Goal: Feedback & Contribution: Submit feedback/report problem

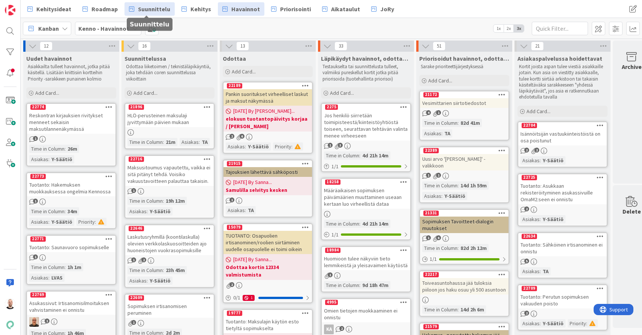
click at [142, 9] on span "Suunnittelu" at bounding box center [154, 9] width 32 height 9
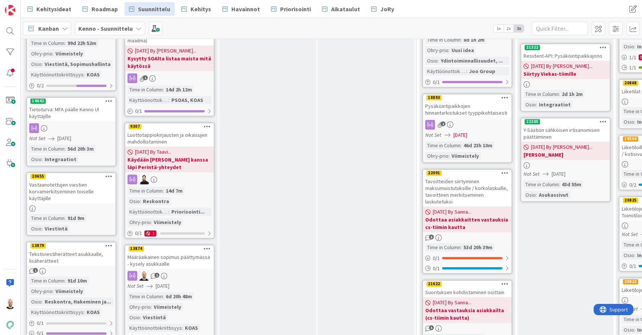
scroll to position [601, 0]
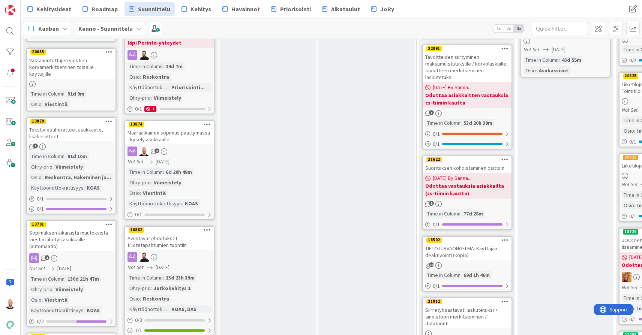
click at [167, 128] on div "Määräaikainen sopimus päättymässä - kysely asukkaalle" at bounding box center [169, 136] width 89 height 17
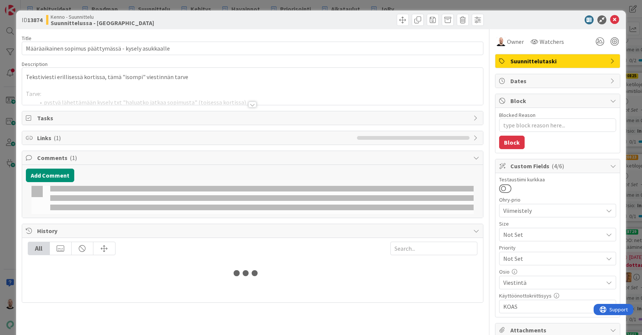
type textarea "x"
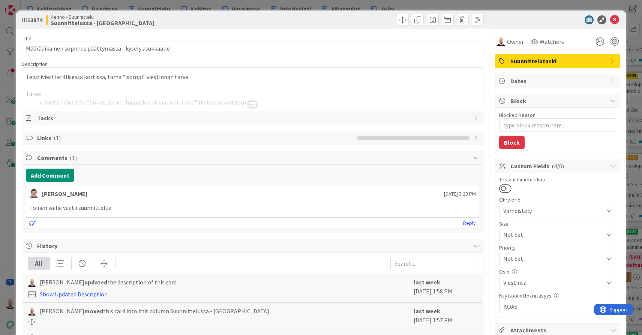
click at [255, 106] on div at bounding box center [252, 105] width 8 height 6
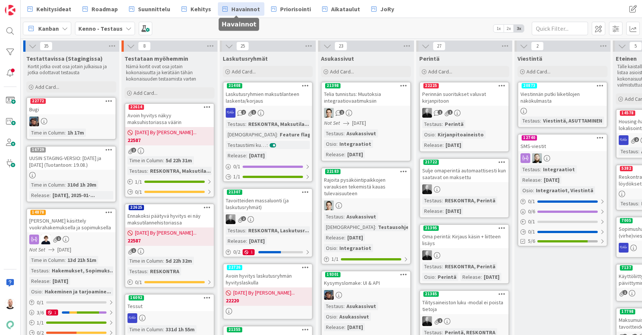
click at [245, 8] on span "Havainnot" at bounding box center [246, 9] width 29 height 9
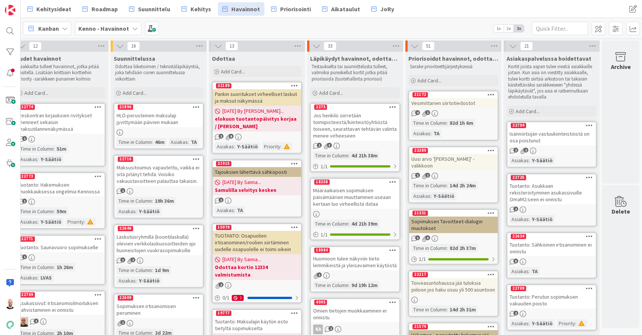
scroll to position [0, 11]
click at [347, 93] on div "Add Card..." at bounding box center [355, 92] width 90 height 11
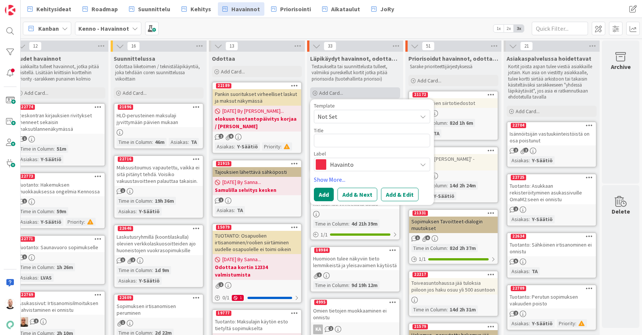
type textarea "x"
type textarea "H"
type textarea "x"
type textarea "Ha"
type textarea "x"
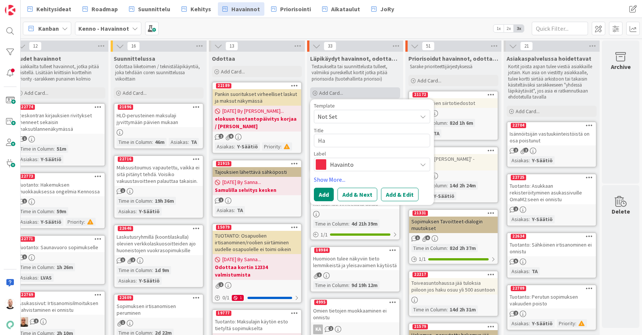
type textarea "Hak"
type textarea "x"
type textarea "Hake"
type textarea "x"
type textarea "Hakem"
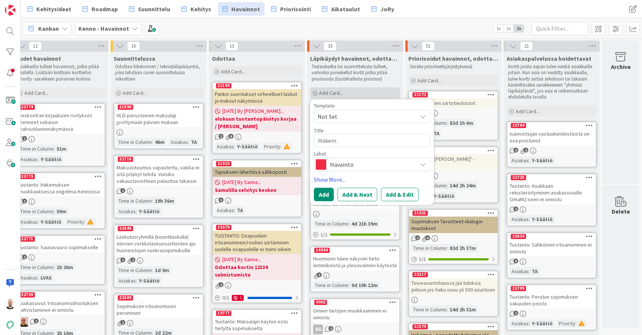
type textarea "x"
type textarea "Hakemu"
type textarea "x"
type textarea "Hakemuk"
type textarea "x"
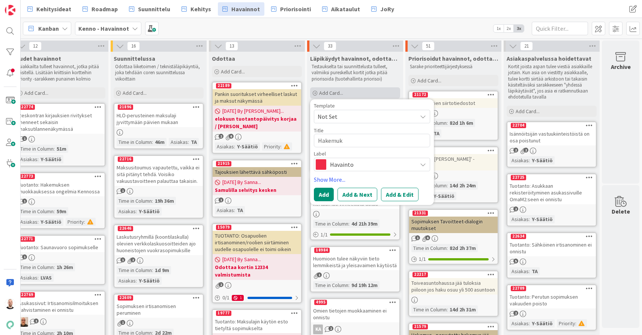
type textarea "Hakemuks"
type textarea "x"
type textarea "Hakemukse"
type textarea "x"
type textarea "Hakemukset"
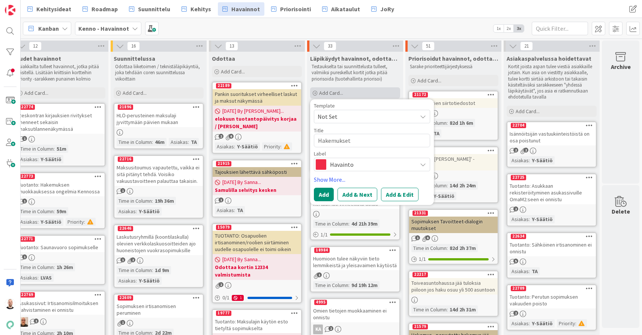
type textarea "x"
type textarea "Hakemukset-"
type textarea "x"
type textarea "Hakemukset-o"
type textarea "x"
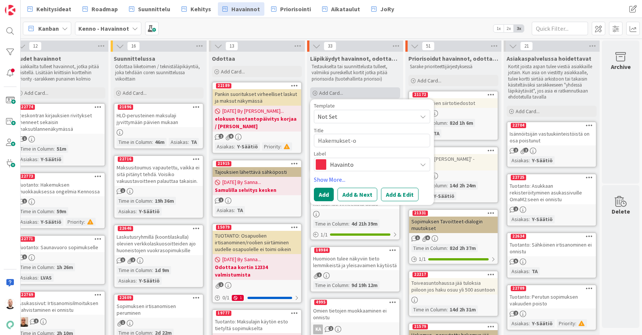
type textarea "Hakemukset-os"
type textarea "x"
type textarea "Hakemukset-osi"
type textarea "x"
type textarea "Hakemukset-osio"
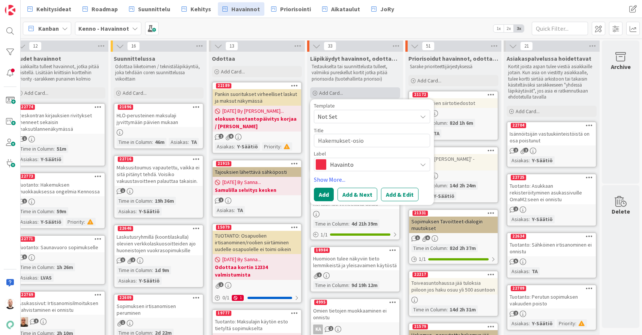
type textarea "x"
type textarea "Hakemukset-osion"
type textarea "x"
type textarea "Hakemukset-osion"
type textarea "x"
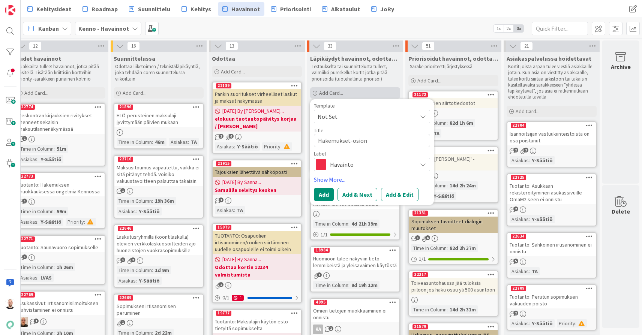
type textarea "Hakemukset-osion m"
type textarea "x"
type textarea "Hakemukset-osion mo"
type textarea "x"
type textarea "Hakemukset-osion mob"
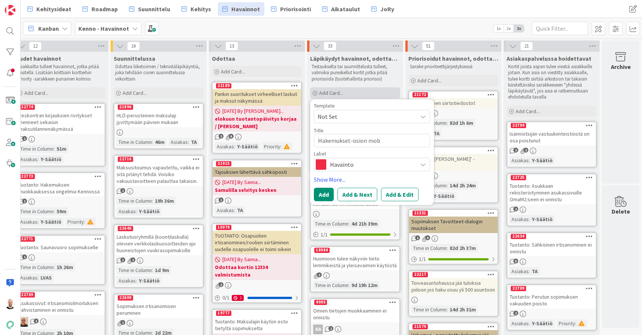
type textarea "x"
type textarea "Hakemukset-osion mobi"
type textarea "x"
type textarea "Hakemukset-osion mobii"
type textarea "x"
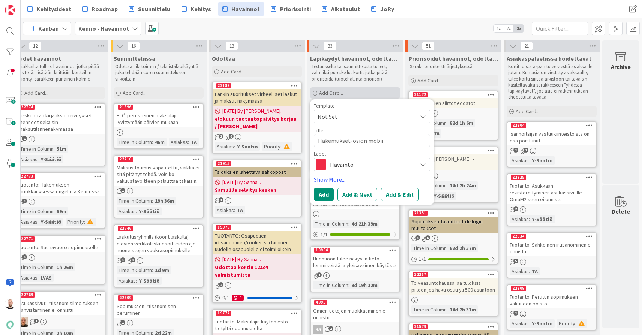
type textarea "Hakemukset-osion mobiil"
type textarea "x"
type textarea "Hakemukset-osion mobiili"
type textarea "x"
type textarea "Hakemukset-osion mobiilit"
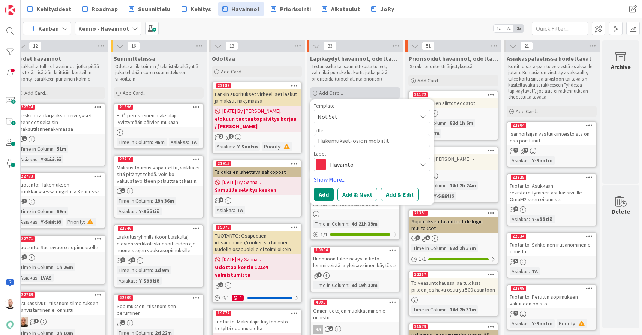
type textarea "x"
type textarea "Hakemukset-osion mobiilito"
type textarea "x"
type textarea "Hakemukset-osion mobiilitoi"
type textarea "x"
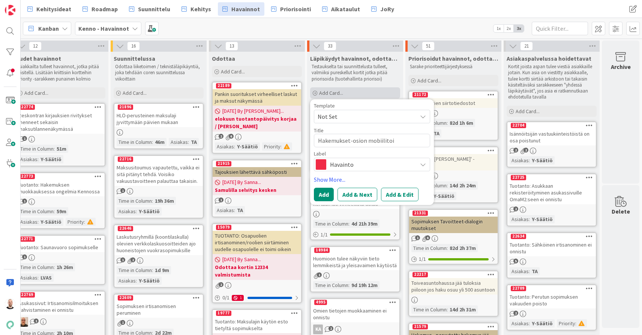
type textarea "Hakemukset-osion mobiilito"
type textarea "x"
type textarea "Hakemukset-osion mobiilit"
type textarea "x"
type textarea "Hakemukset-osion mobiili"
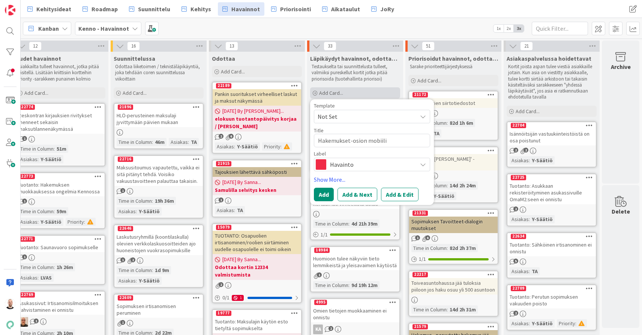
type textarea "x"
type textarea "Hakemukset-osion mobiilik"
type textarea "x"
type textarea "Hakemukset-osion mobiilikä"
type textarea "x"
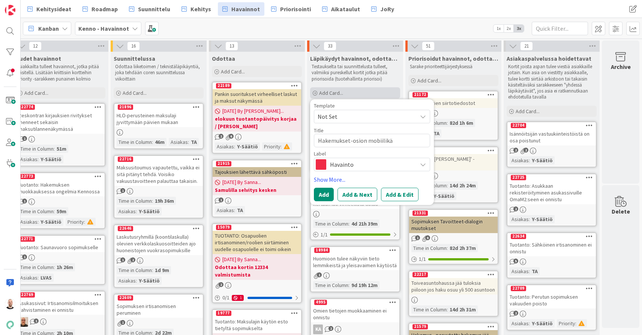
type textarea "Hakemukset-osion mobiilikäy"
type textarea "x"
type textarea "Hakemukset-osion mobiilikäyt"
type textarea "x"
type textarea "Hakemukset-osion mobiilikäytt"
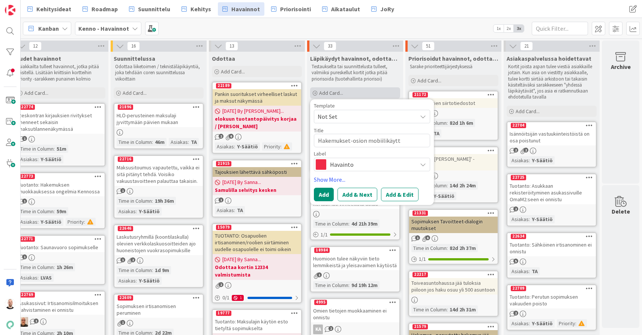
type textarea "x"
type textarea "Hakemukset-osion mobiilikäyttö"
click at [406, 196] on button "Add & Edit" at bounding box center [400, 195] width 38 height 14
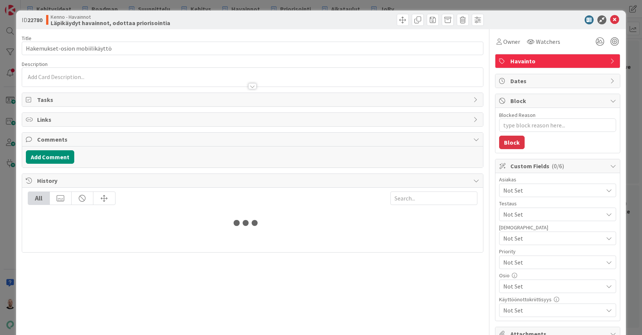
type textarea "x"
click at [251, 88] on div at bounding box center [252, 86] width 8 height 6
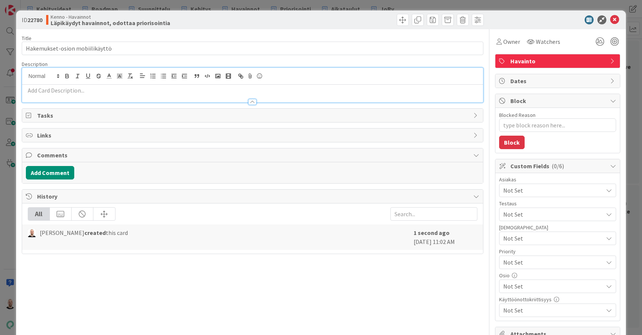
click at [168, 96] on div at bounding box center [252, 99] width 461 height 8
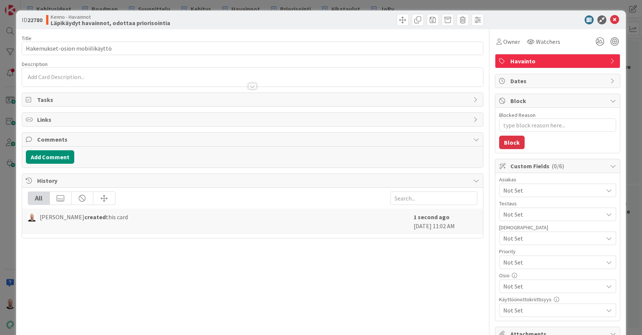
click at [162, 80] on div at bounding box center [252, 83] width 461 height 8
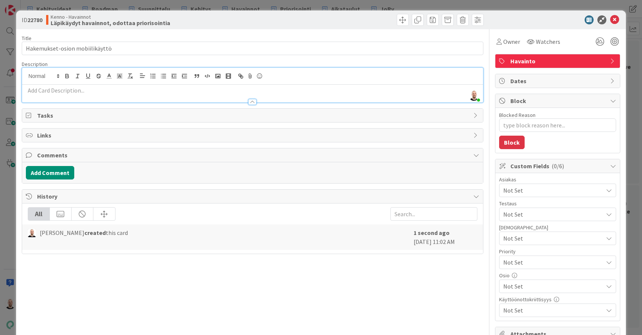
click at [165, 90] on p at bounding box center [253, 90] width 454 height 9
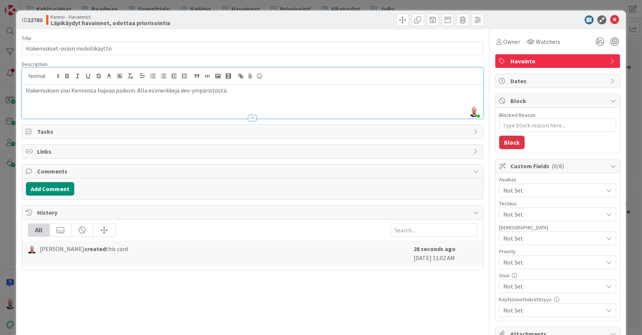
click at [132, 93] on p "Hakemuksen sivu Kennossa hajoaa paikoin. Alla esimerkkejä dev-ympäristöstä." at bounding box center [253, 90] width 454 height 9
click at [354, 92] on p "Hakemuksen sivu [PERSON_NAME] hajoaa paikoin kännykällä käytettäessä (iPhone 13…" at bounding box center [253, 90] width 454 height 9
click at [218, 78] on rect "button" at bounding box center [218, 76] width 5 height 4
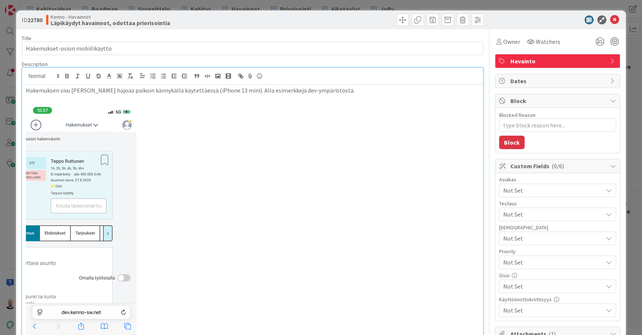
scroll to position [8, 0]
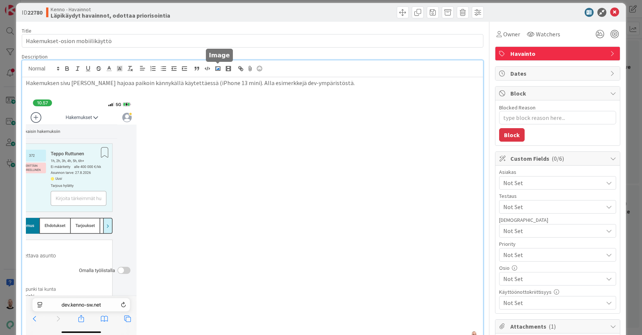
click at [218, 69] on polyline "button" at bounding box center [218, 69] width 3 height 2
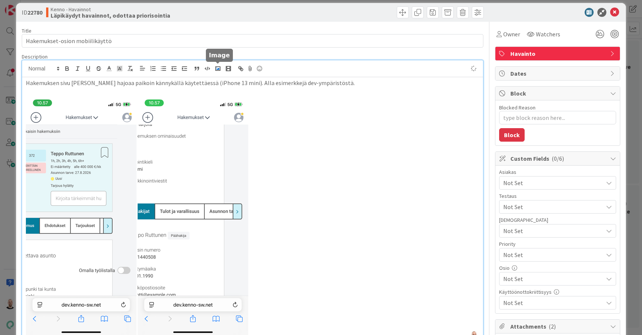
click at [218, 68] on polyline "button" at bounding box center [218, 69] width 3 height 2
click at [389, 209] on p at bounding box center [253, 216] width 454 height 240
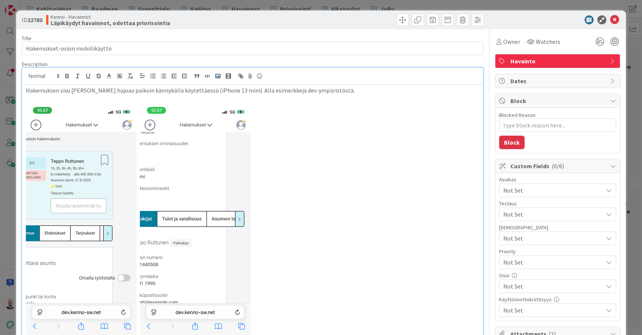
scroll to position [0, 0]
click at [218, 77] on polyline "button" at bounding box center [218, 76] width 3 height 2
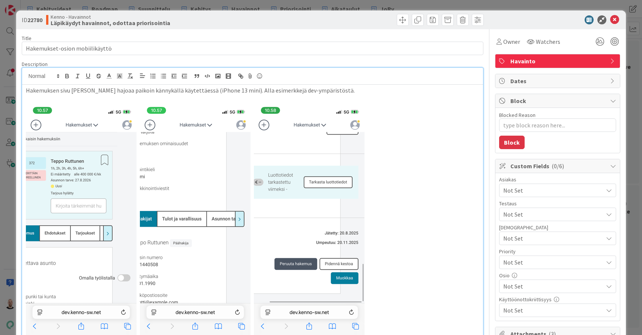
click at [409, 5] on div "ID 22780 Kenno - Havainnot Läpikäydyt havainnot, odottaa priorisointia Title 30…" at bounding box center [321, 167] width 642 height 335
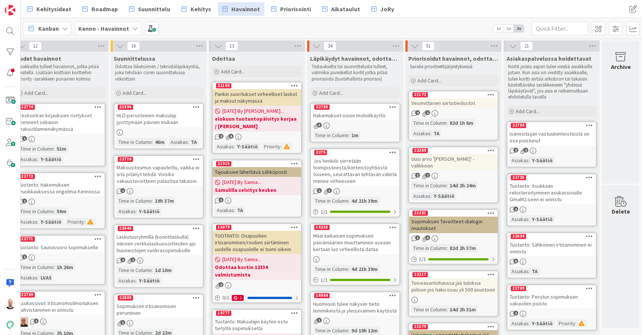
click at [362, 116] on div "Hakemukset-osion mobiilikäyttö" at bounding box center [355, 116] width 89 height 10
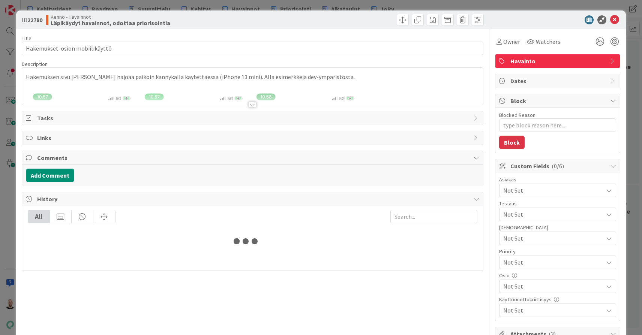
type textarea "x"
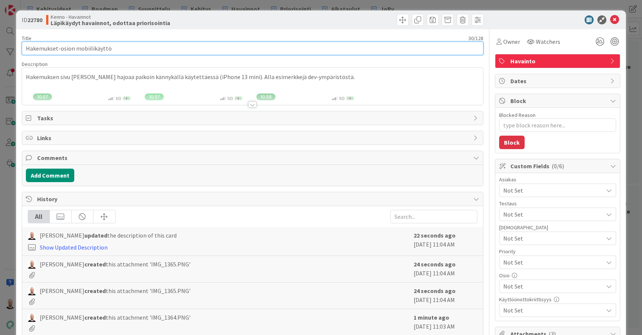
click at [196, 49] on input "Hakemukset-osion mobiilikäyttö" at bounding box center [253, 49] width 462 height 14
type input "Hakemukset-osion mobiili"
type textarea "x"
type input "Hakemukset-osion mobiilin"
type textarea "x"
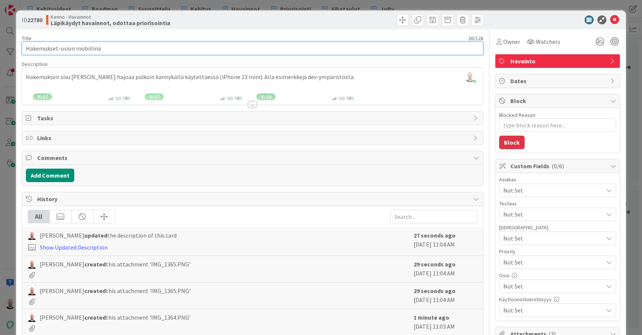
type input "Hakemukset-osion mobiilinäk"
type textarea "x"
click at [50, 47] on input "Hakemukset-osion mobiilinäk" at bounding box center [253, 49] width 462 height 14
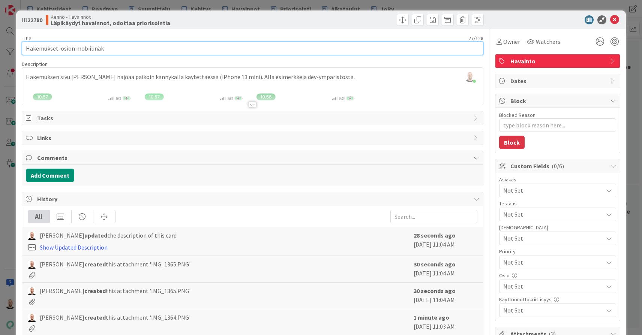
type input "h"
type input "Hakemus-sivu Kennossa hajoaa mobiilissa"
type textarea "x"
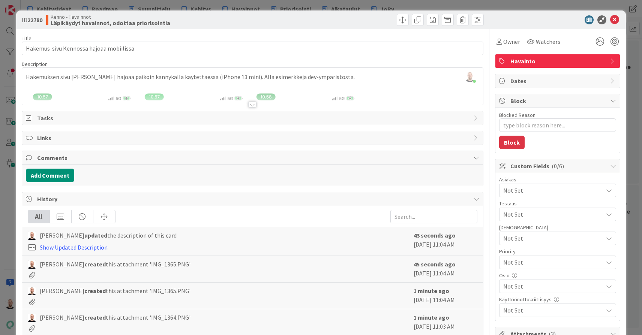
click at [526, 60] on span "Havainto" at bounding box center [559, 61] width 96 height 9
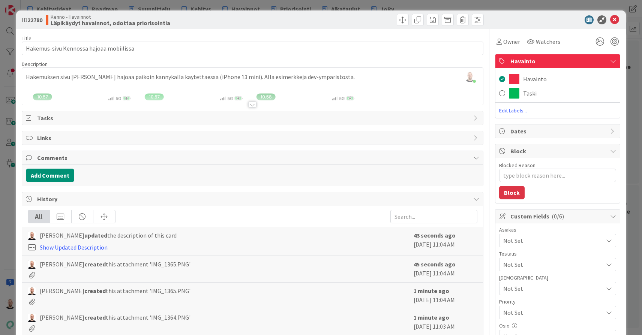
click at [532, 63] on span "Havainto" at bounding box center [559, 61] width 96 height 9
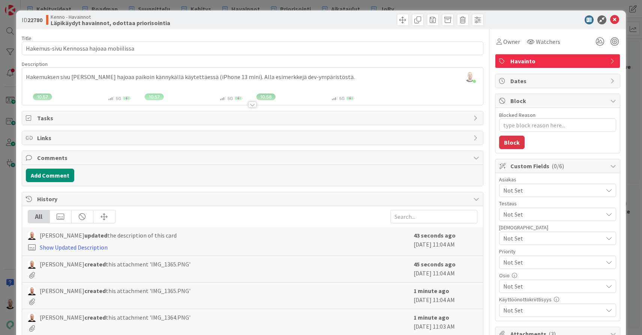
click at [251, 104] on div at bounding box center [252, 105] width 8 height 6
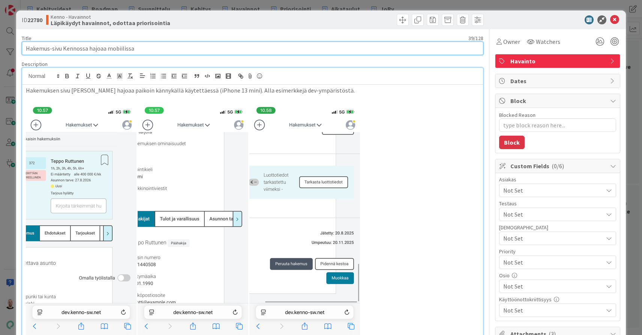
click at [61, 48] on input "Hakemus-sivu Kennossa hajoaa mobiilissa" at bounding box center [253, 49] width 462 height 14
type input "Hakemus-sivun layout Kennossa hajoaa mobiilissa"
type textarea "x"
click at [95, 48] on input "Hakemus-sivun layout Kennossa hajoaa mobiilissa" at bounding box center [253, 49] width 462 height 14
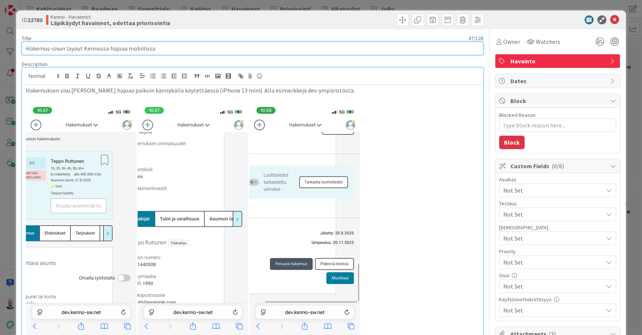
type input "Hakemus-sivun layout hajoaa mobiilissa"
type textarea "x"
click at [143, 49] on input "Hakemus-sivun layout hajoaa mobiilissa" at bounding box center [253, 49] width 462 height 14
type input "Hakemus-sivun layout hajoaa mobiilissa"
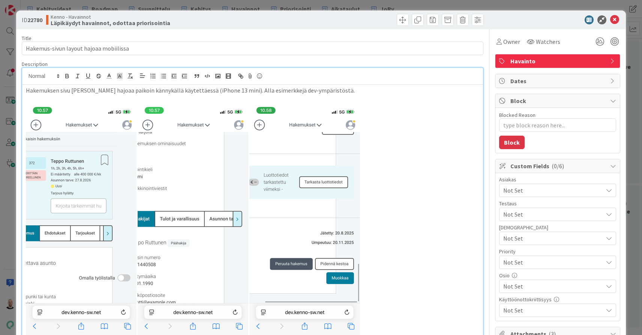
click at [312, 5] on div "ID 22780 Kenno - Havainnot Läpikäydyt havainnot, odottaa priorisointia Title 38…" at bounding box center [321, 167] width 642 height 335
